Goal: Information Seeking & Learning: Learn about a topic

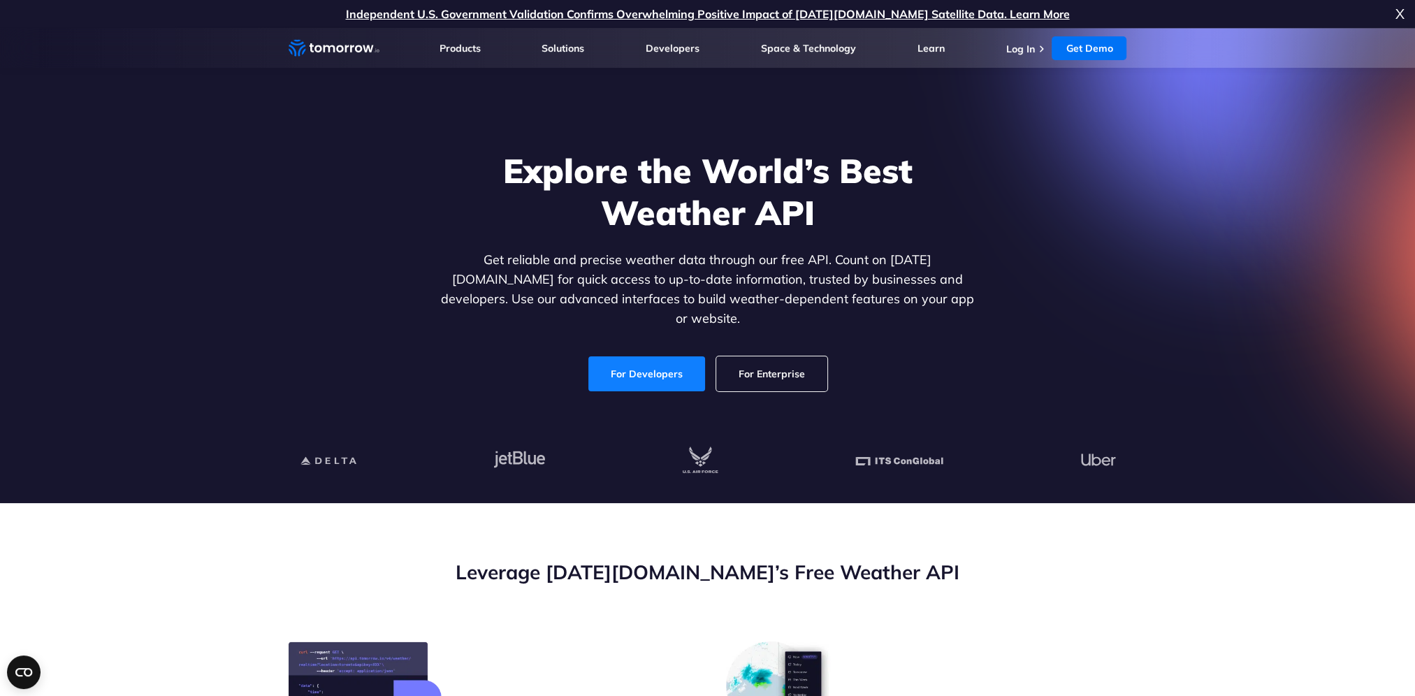
click at [641, 369] on link "For Developers" at bounding box center [646, 373] width 117 height 35
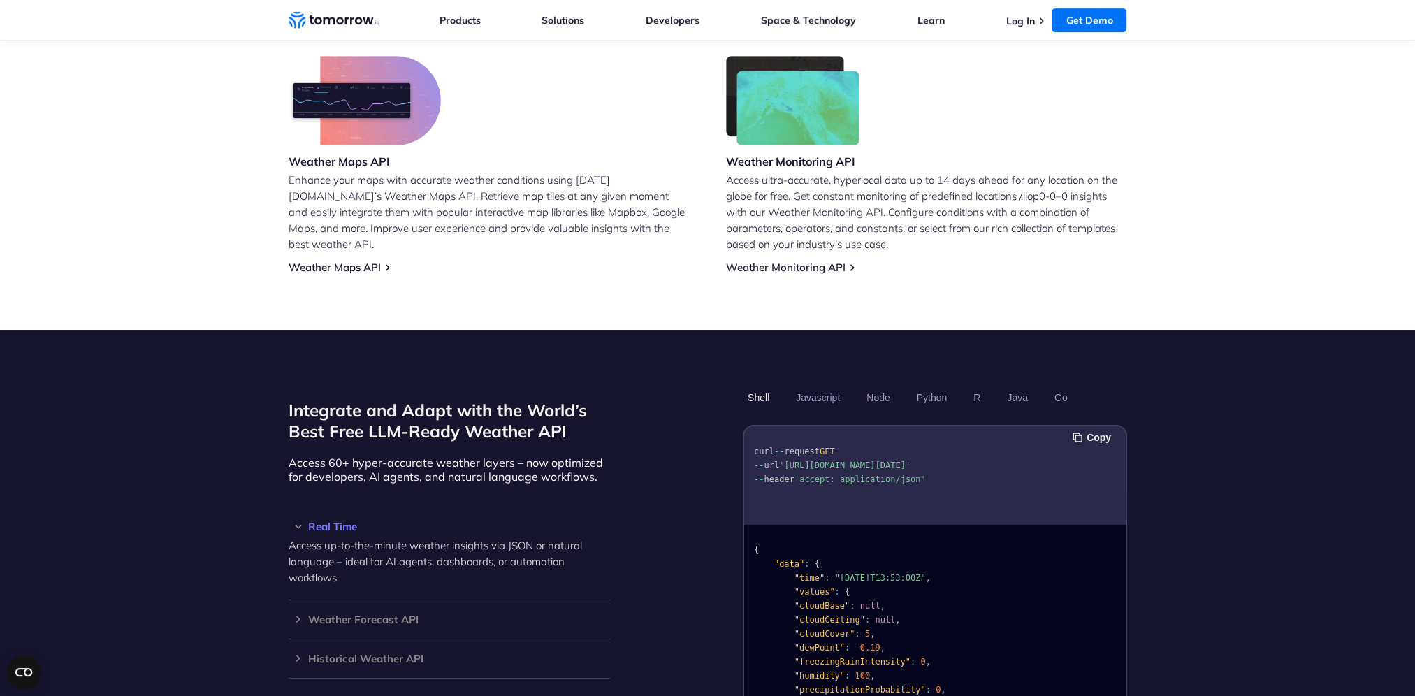
scroll to position [978, 0]
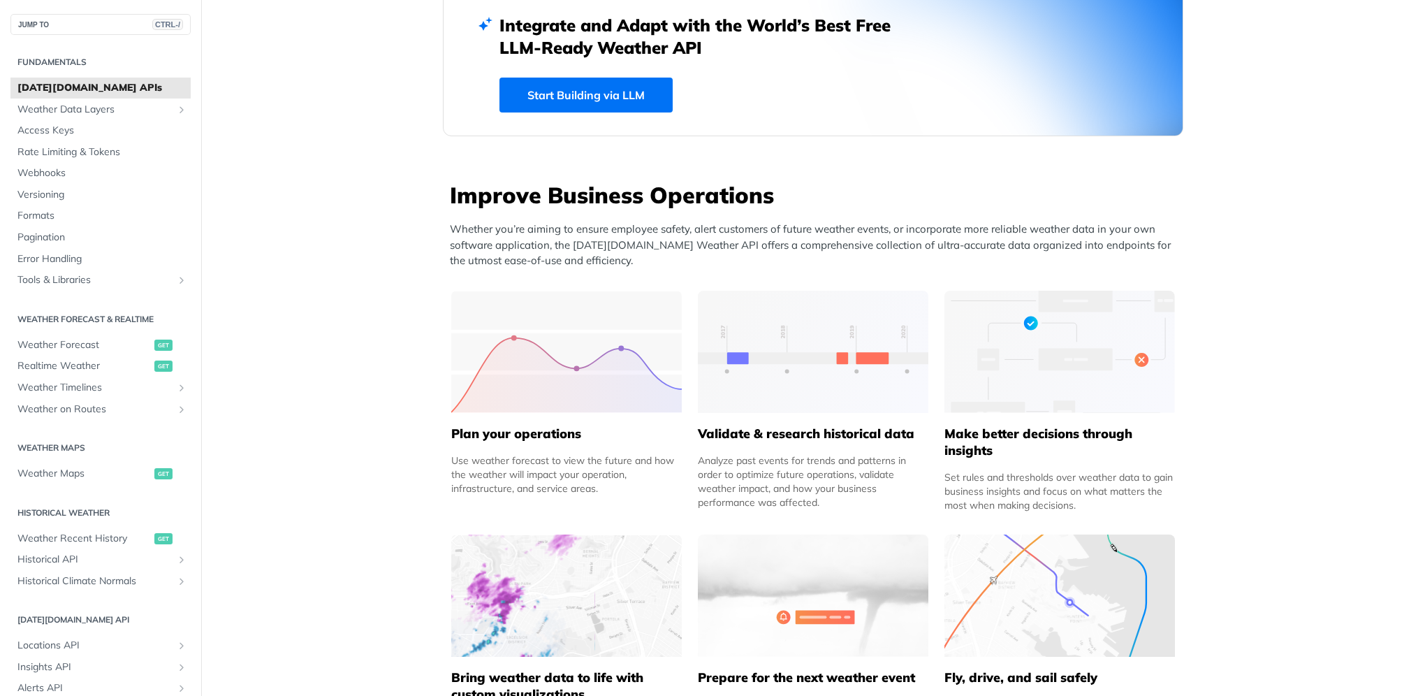
scroll to position [210, 0]
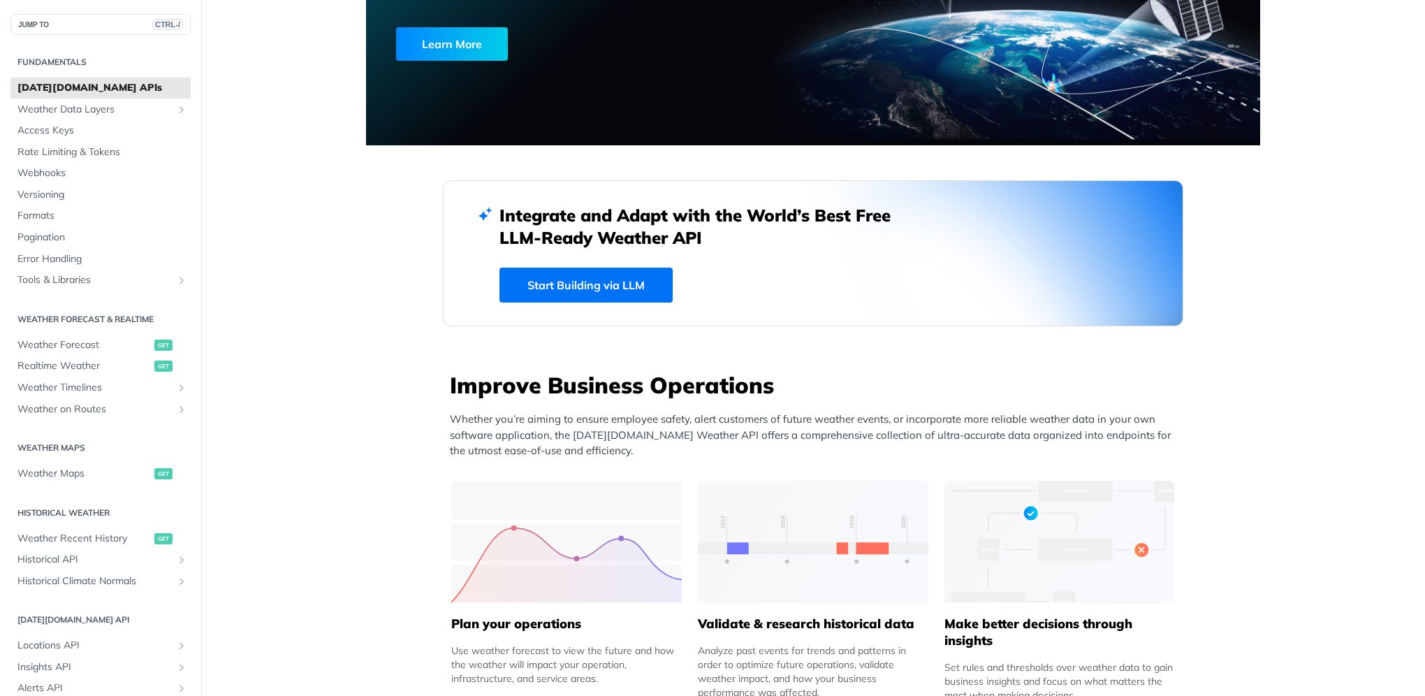
click at [573, 313] on div "Integrate and Adapt with the World’s Best Free LLM-Ready Weather API Start Buil…" at bounding box center [813, 253] width 741 height 146
click at [604, 283] on link "Start Building via LLM" at bounding box center [586, 285] width 173 height 35
